Goal: Task Accomplishment & Management: Complete application form

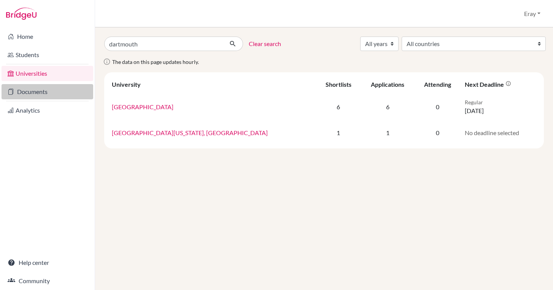
click at [49, 87] on link "Documents" at bounding box center [48, 91] width 92 height 15
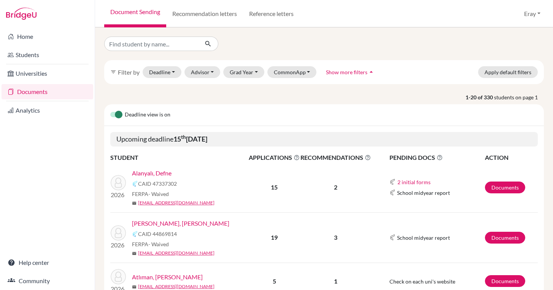
scroll to position [75, 0]
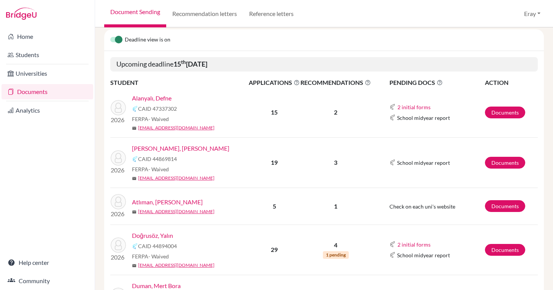
click at [160, 95] on link "Alanyalı, Defne" at bounding box center [152, 98] width 40 height 9
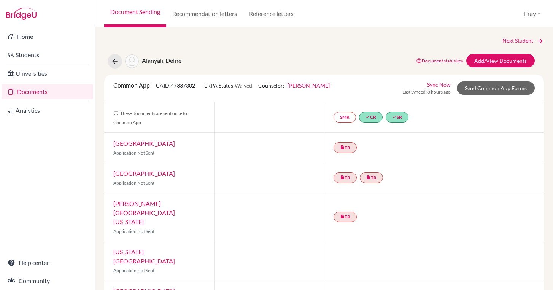
scroll to position [3, 0]
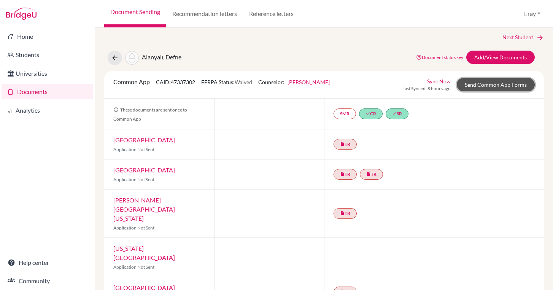
click at [503, 84] on link "Send Common App Forms" at bounding box center [496, 84] width 78 height 13
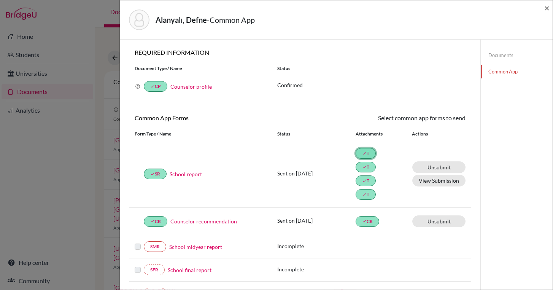
click at [363, 156] on link "done T" at bounding box center [366, 153] width 20 height 11
click at [417, 175] on button "View Submission" at bounding box center [438, 181] width 53 height 12
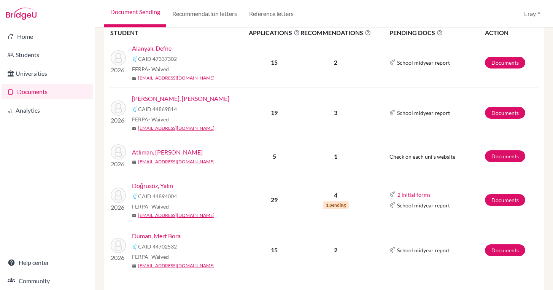
scroll to position [124, 0]
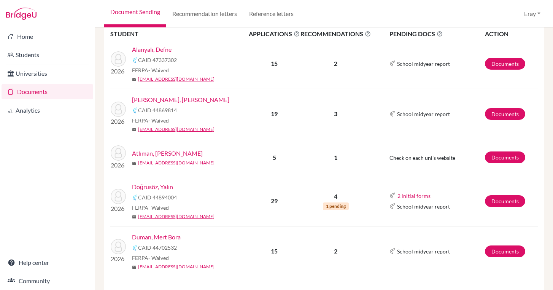
click at [155, 100] on link "[PERSON_NAME], [PERSON_NAME]" at bounding box center [180, 99] width 97 height 9
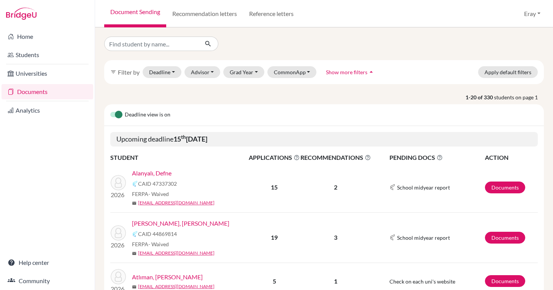
click at [76, 93] on link "Documents" at bounding box center [48, 91] width 92 height 15
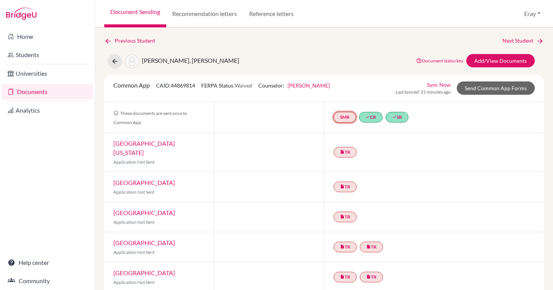
click at [340, 119] on link "SMR" at bounding box center [344, 117] width 22 height 11
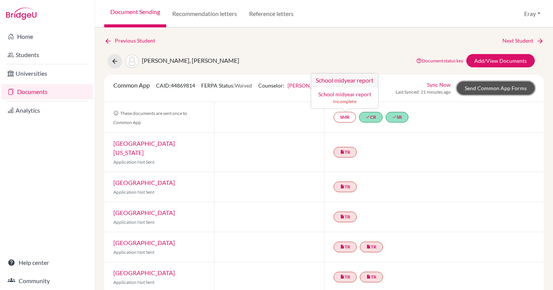
click at [475, 90] on link "Send Common App Forms" at bounding box center [496, 87] width 78 height 13
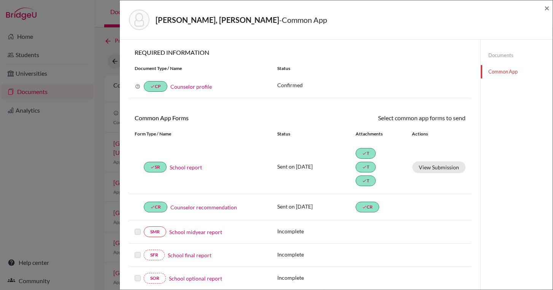
click at [178, 168] on link "School report" at bounding box center [186, 167] width 32 height 8
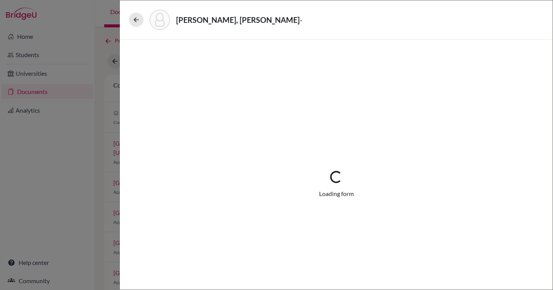
select select "3"
select select "675316"
select select "0"
select select "1"
select select "675318"
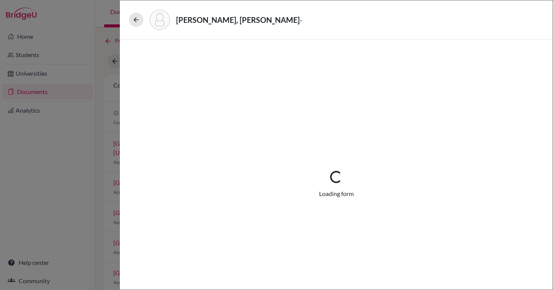
select select "675320"
select select "0"
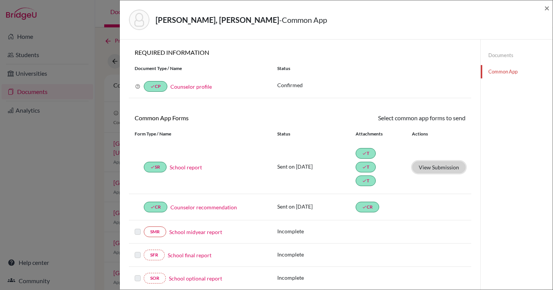
click at [426, 162] on button "View Submission" at bounding box center [438, 167] width 53 height 12
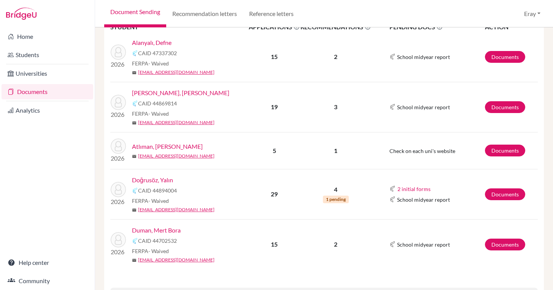
scroll to position [127, 0]
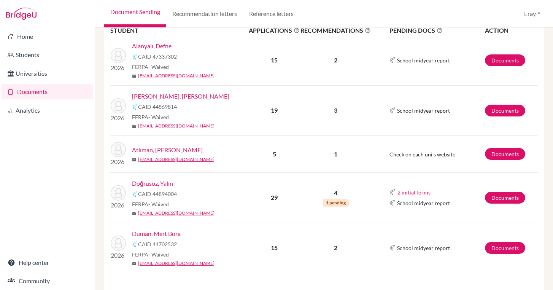
drag, startPoint x: 165, startPoint y: 92, endPoint x: 499, endPoint y: 271, distance: 379.0
click at [518, 251] on link "Documents" at bounding box center [505, 248] width 40 height 12
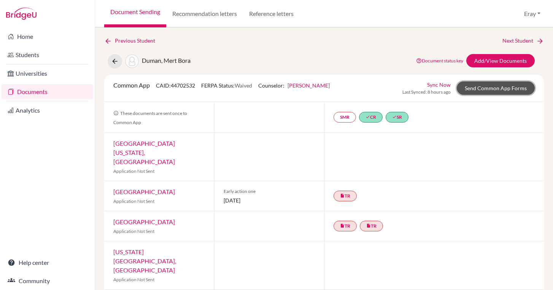
click at [521, 89] on link "Send Common App Forms" at bounding box center [496, 87] width 78 height 13
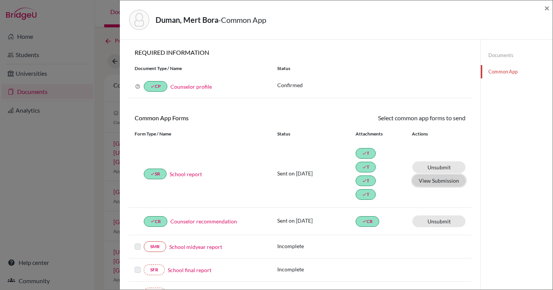
click at [437, 179] on button "View Submission" at bounding box center [438, 181] width 53 height 12
click at [545, 7] on span "×" at bounding box center [546, 7] width 5 height 11
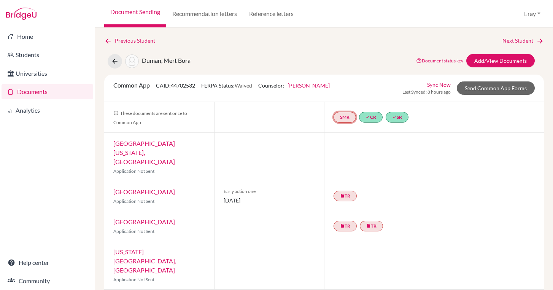
click at [339, 114] on link "SMR" at bounding box center [344, 117] width 22 height 11
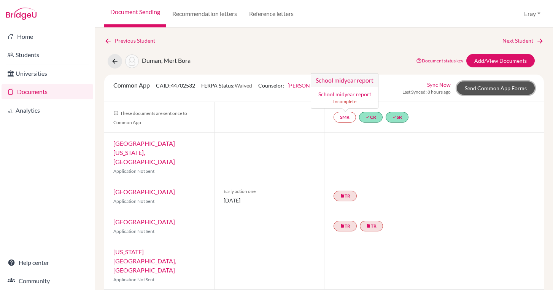
click at [470, 88] on link "Send Common App Forms" at bounding box center [496, 87] width 78 height 13
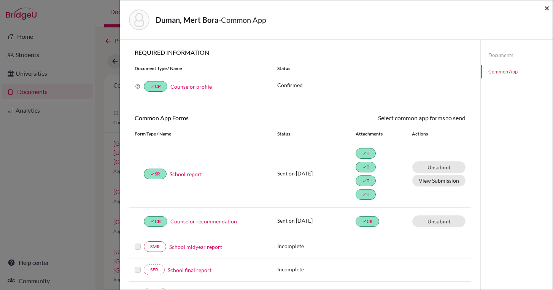
click at [549, 10] on span "×" at bounding box center [546, 7] width 5 height 11
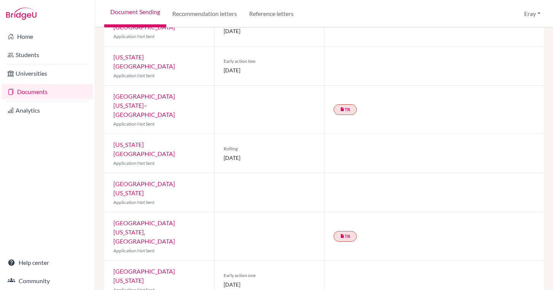
scroll to position [330, 0]
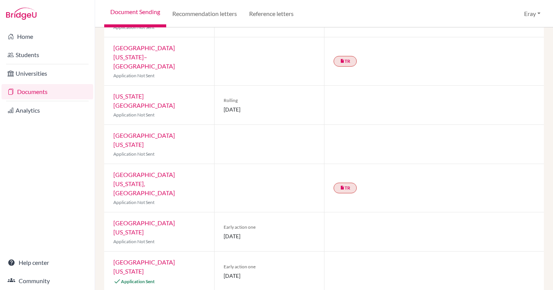
click at [175, 258] on link "[GEOGRAPHIC_DATA][US_STATE]" at bounding box center [144, 266] width 62 height 16
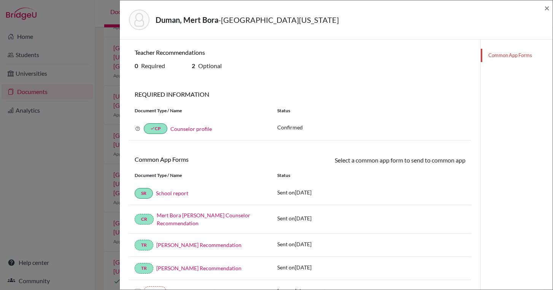
click at [170, 194] on link "School report" at bounding box center [172, 193] width 32 height 6
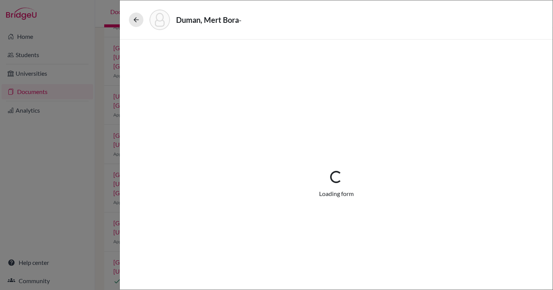
select select "4"
select select "690793"
select select "0"
select select "1"
select select "690634"
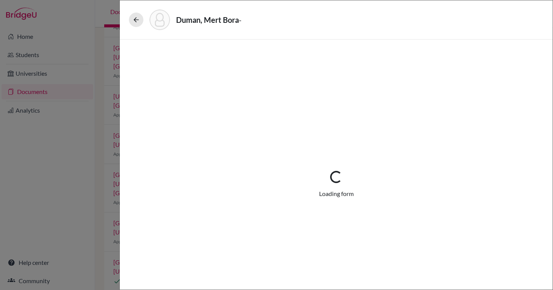
select select "690813"
select select "690638"
select select "0"
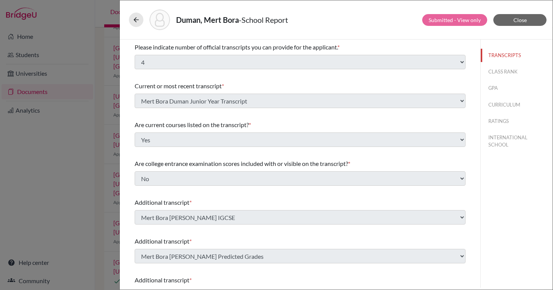
scroll to position [196, 0]
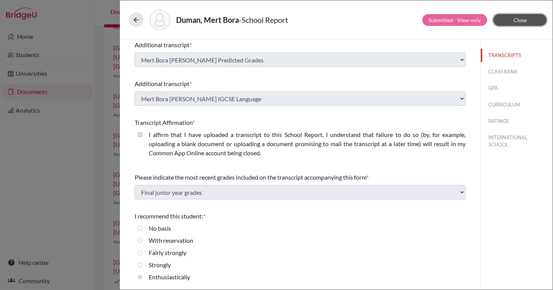
click at [508, 24] on button "Close" at bounding box center [519, 20] width 53 height 12
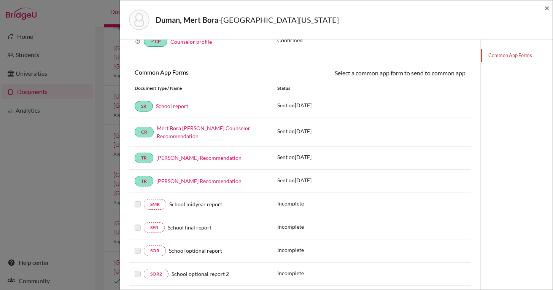
scroll to position [85, 0]
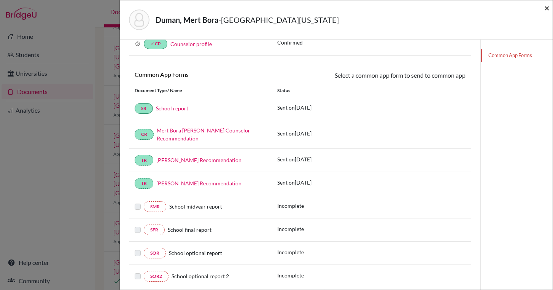
click at [548, 11] on span "×" at bounding box center [546, 7] width 5 height 11
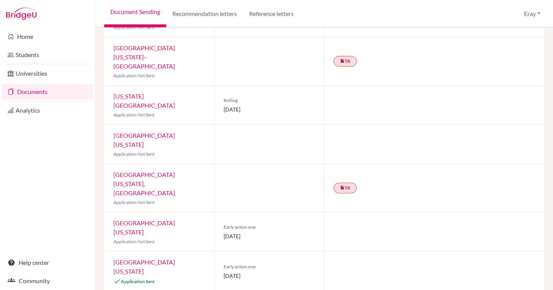
click at [69, 94] on link "Documents" at bounding box center [48, 91] width 92 height 15
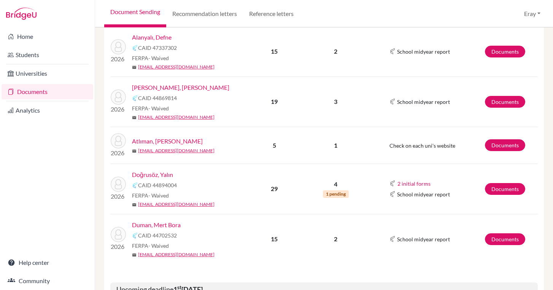
scroll to position [118, 0]
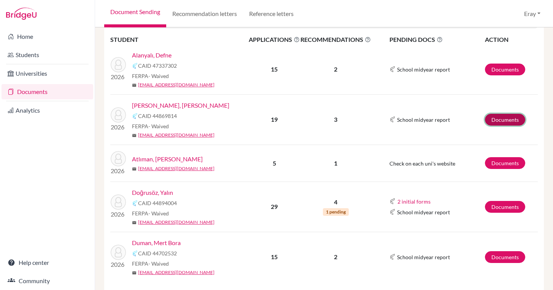
click at [495, 122] on link "Documents" at bounding box center [505, 120] width 40 height 12
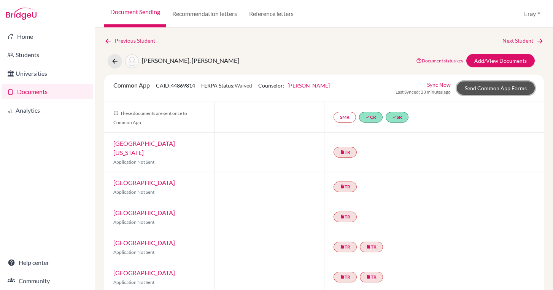
click at [502, 81] on link "Send Common App Forms" at bounding box center [496, 87] width 78 height 13
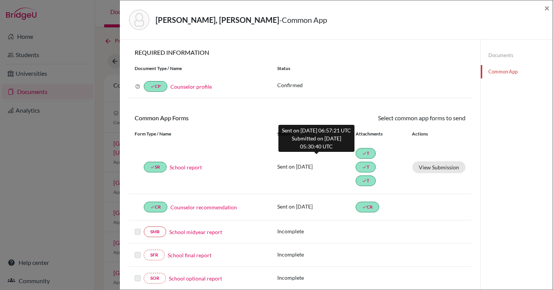
click at [300, 169] on p "Sent on [DATE]" at bounding box center [316, 166] width 78 height 8
